Goal: Find specific page/section: Find specific page/section

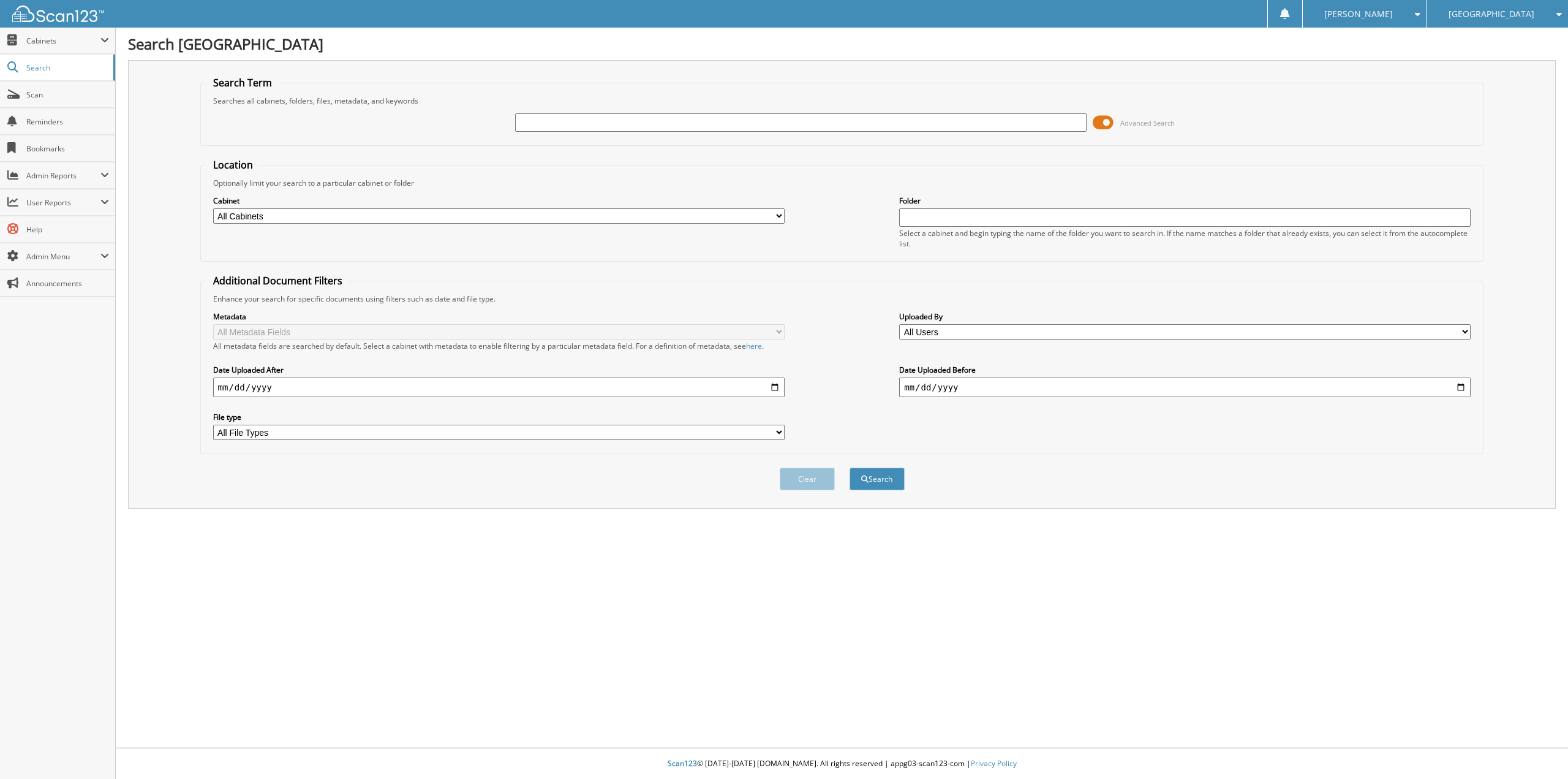
click at [688, 212] on select "All Cabinets ACCOUNTS PAYABLE CAR DEALS FORD STATEMENTS HR JOURNAL ENTRIES MORN…" at bounding box center [499, 216] width 571 height 15
select select "53734"
click at [213, 209] on select "All Cabinets ACCOUNTS PAYABLE CAR DEALS FORD STATEMENTS HR JOURNAL ENTRIES MORN…" at bounding box center [499, 216] width 571 height 15
click at [775, 387] on input "date" at bounding box center [499, 387] width 571 height 20
type input "[DATE]"
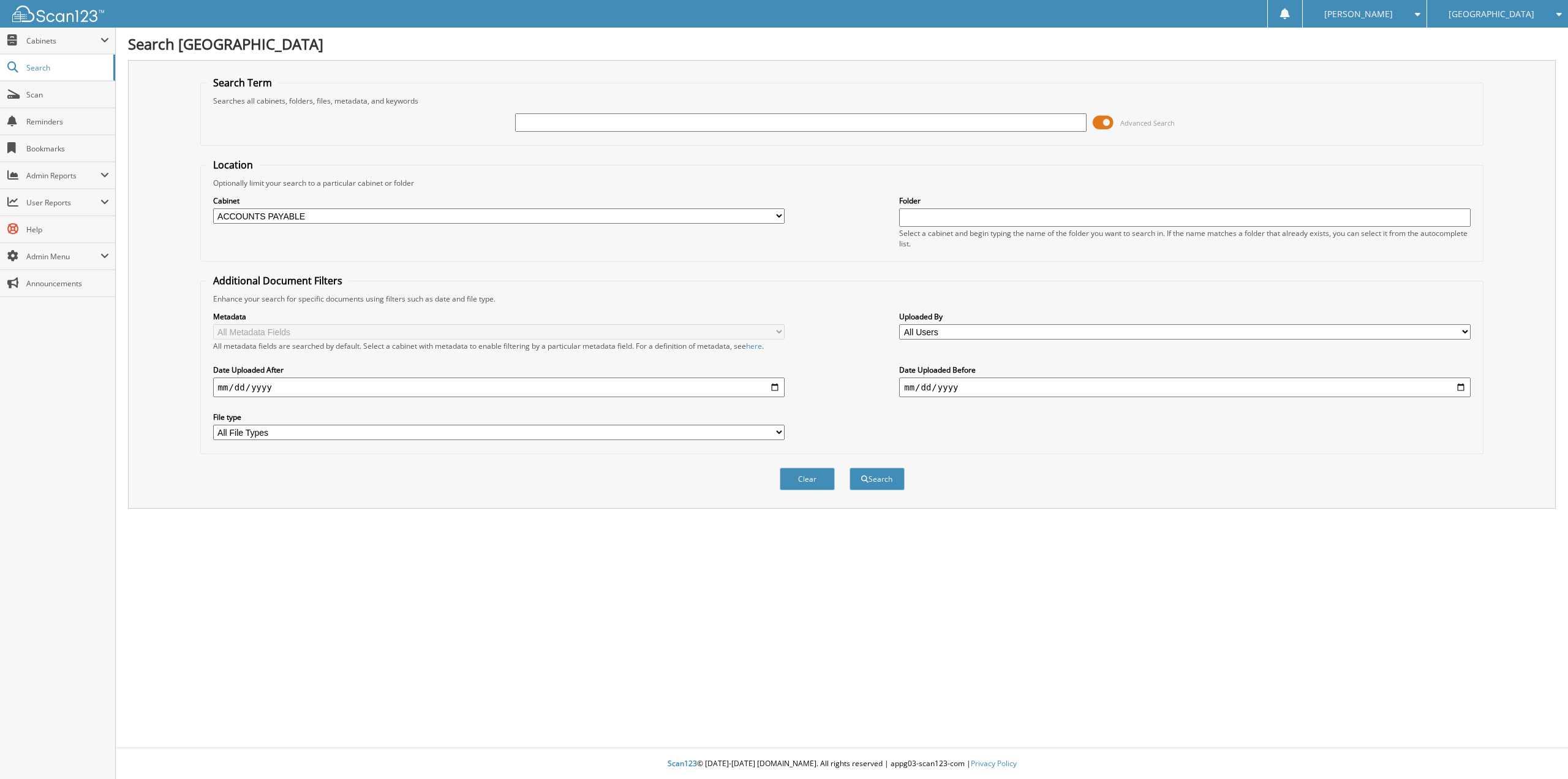
click at [982, 390] on input "date" at bounding box center [1185, 387] width 571 height 20
click at [1462, 391] on input "date" at bounding box center [1185, 387] width 571 height 20
type input "[DATE]"
click at [733, 432] on select "All File Types PDF WEBP" at bounding box center [499, 432] width 571 height 15
click at [732, 432] on select "All File Types PDF WEBP" at bounding box center [499, 432] width 571 height 15
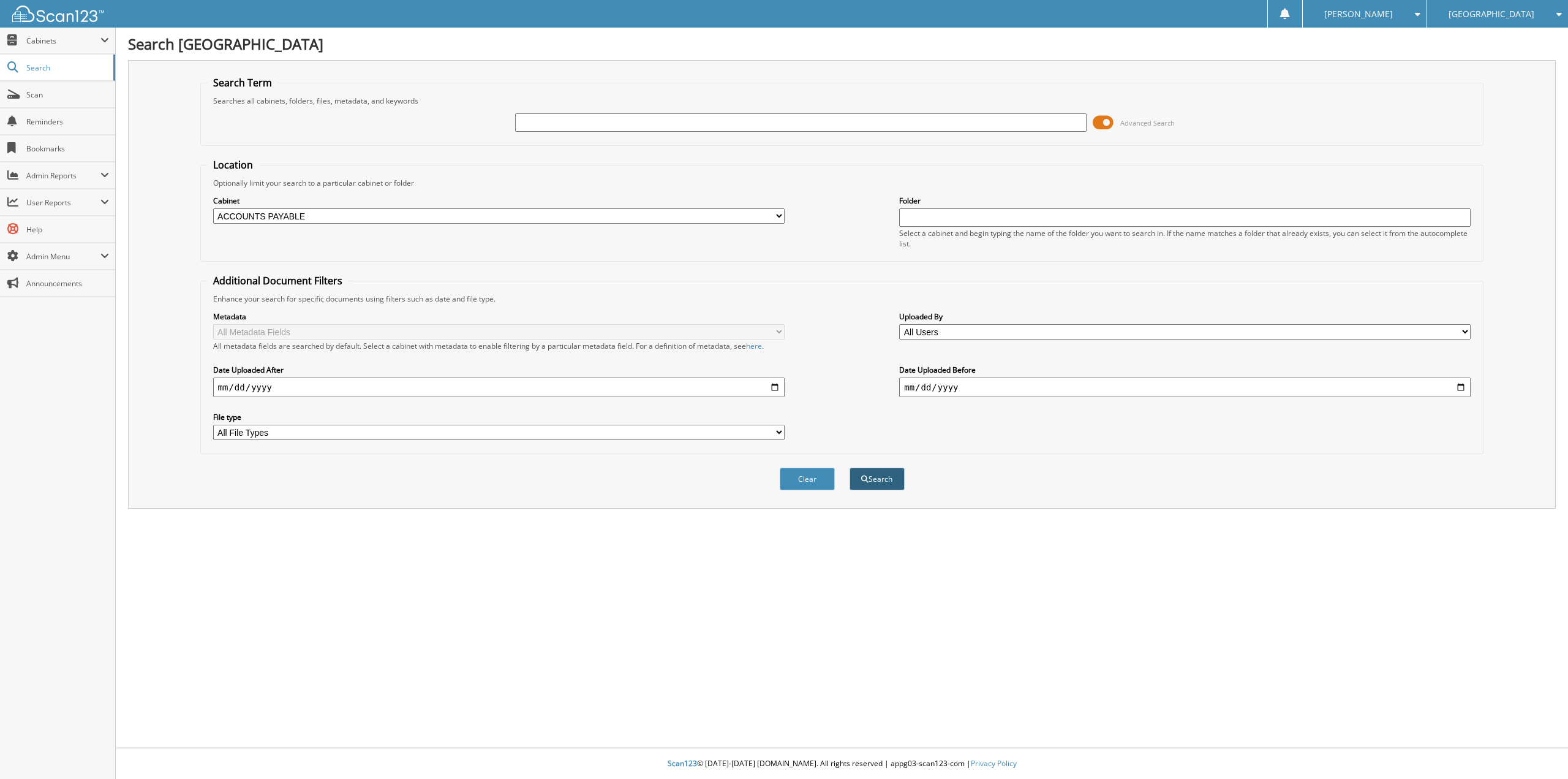
click at [889, 488] on button "Search" at bounding box center [877, 479] width 55 height 23
drag, startPoint x: 834, startPoint y: 128, endPoint x: 832, endPoint y: 117, distance: 11.2
click at [834, 128] on input "text" at bounding box center [801, 122] width 571 height 18
type input "54"
click at [882, 485] on button "Search" at bounding box center [877, 479] width 55 height 23
